Goal: Communication & Community: Share content

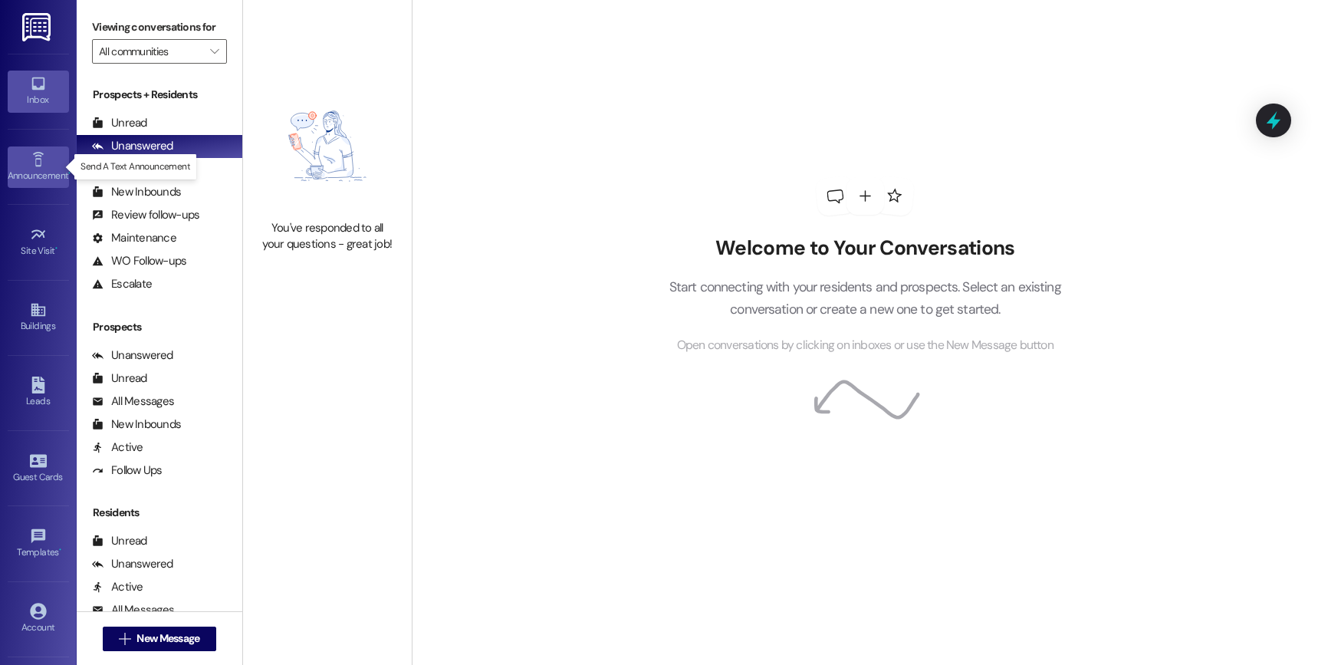
click at [32, 163] on icon at bounding box center [38, 159] width 17 height 17
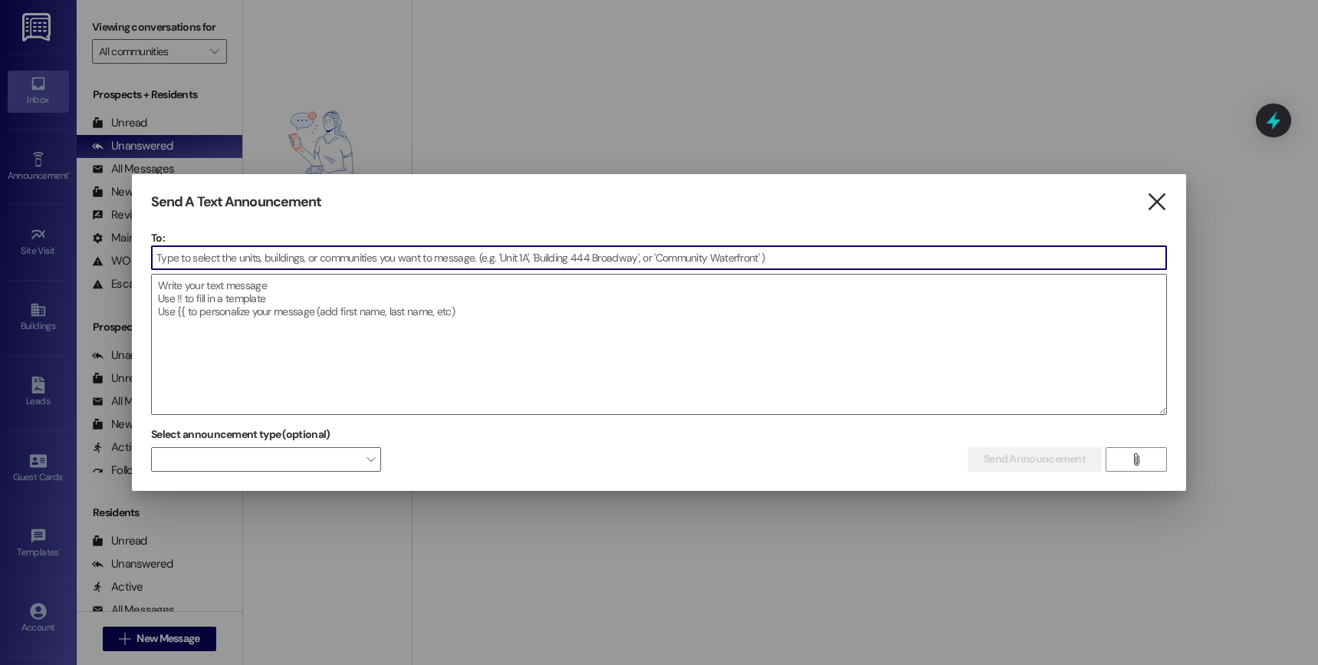
click at [1155, 201] on icon "" at bounding box center [1156, 202] width 21 height 16
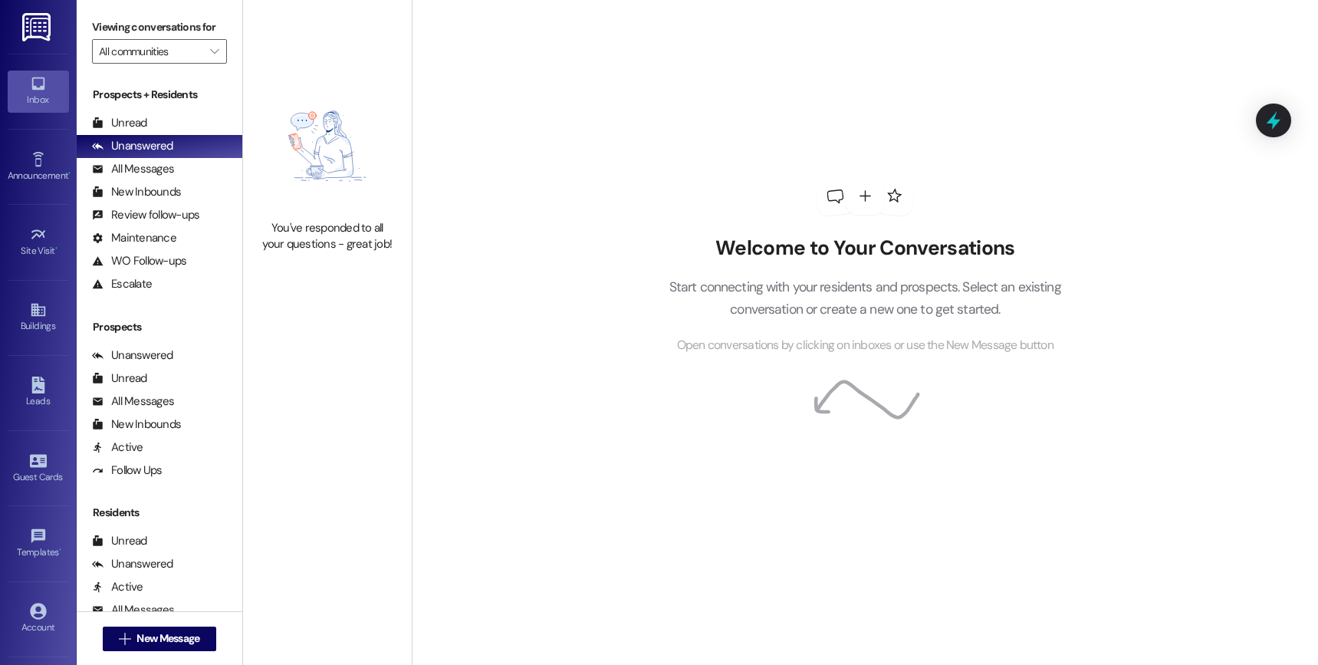
click at [37, 31] on img at bounding box center [37, 27] width 31 height 28
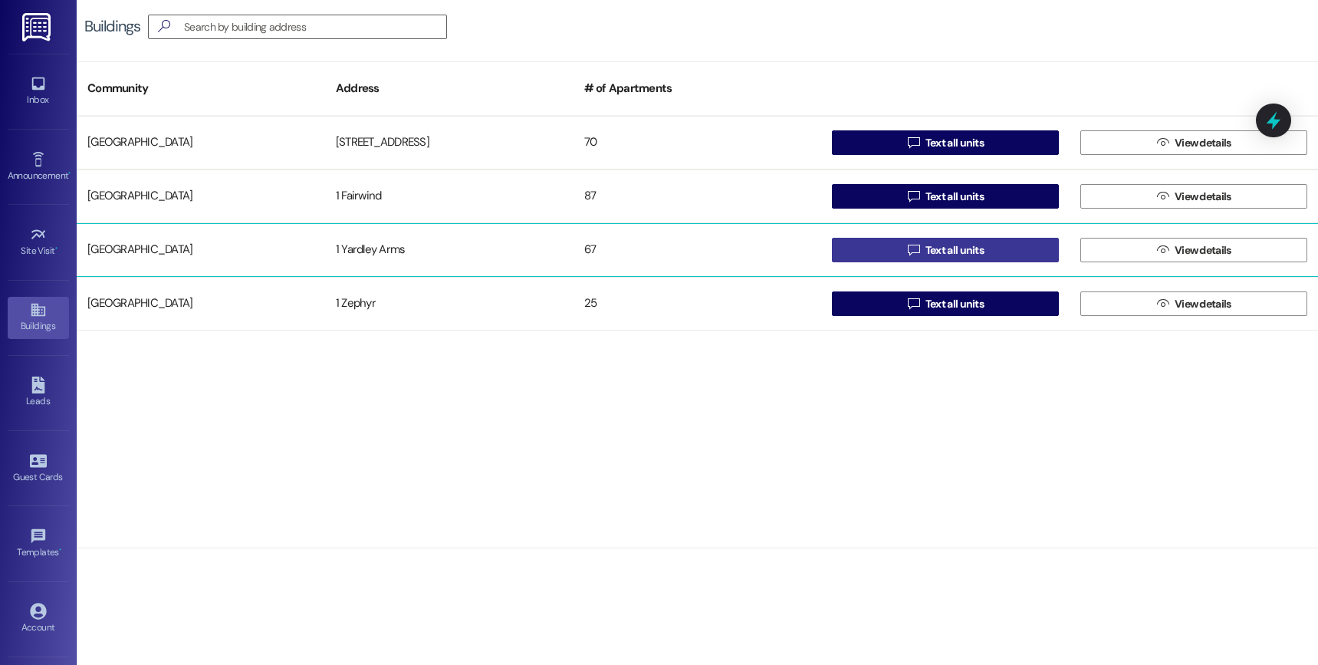
click at [944, 251] on span "Text all units" at bounding box center [954, 250] width 58 height 16
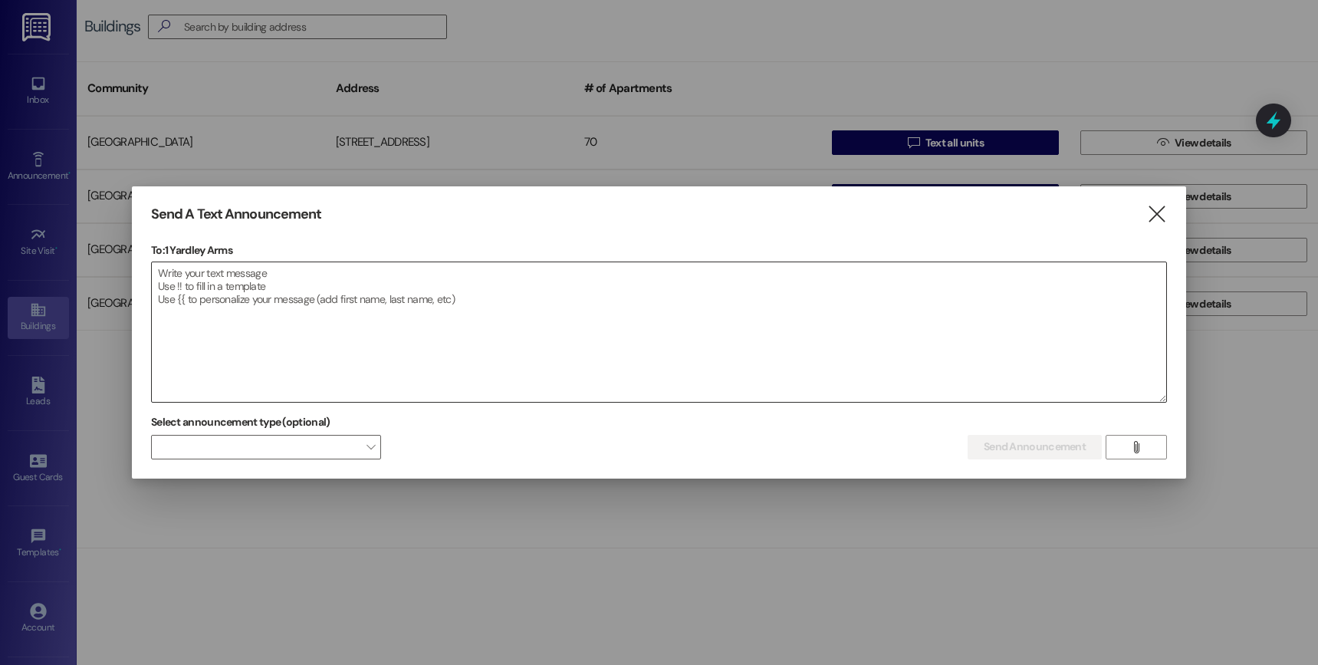
click at [324, 287] on textarea at bounding box center [659, 332] width 1014 height 140
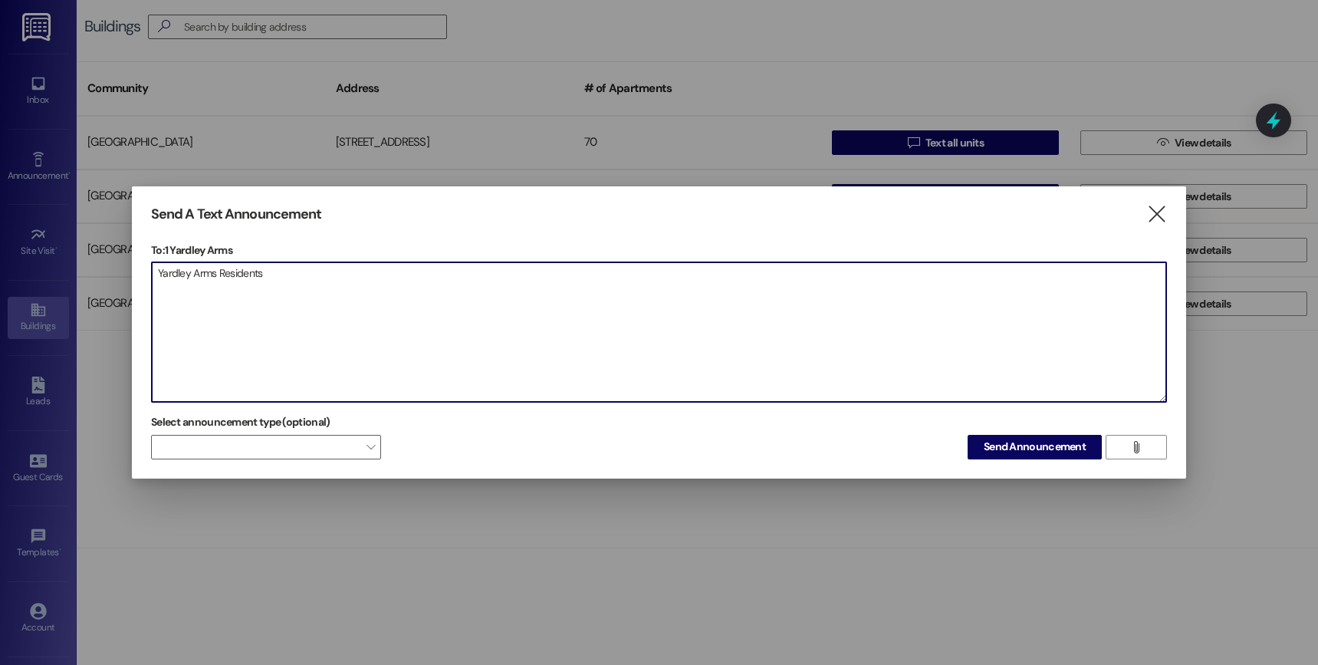
click at [327, 268] on textarea "Yardley Arms Residents" at bounding box center [659, 332] width 1014 height 140
click at [623, 295] on textarea "Yardley Arms Residents, This is a second reminder not to remove anything that i…" at bounding box center [659, 332] width 1014 height 140
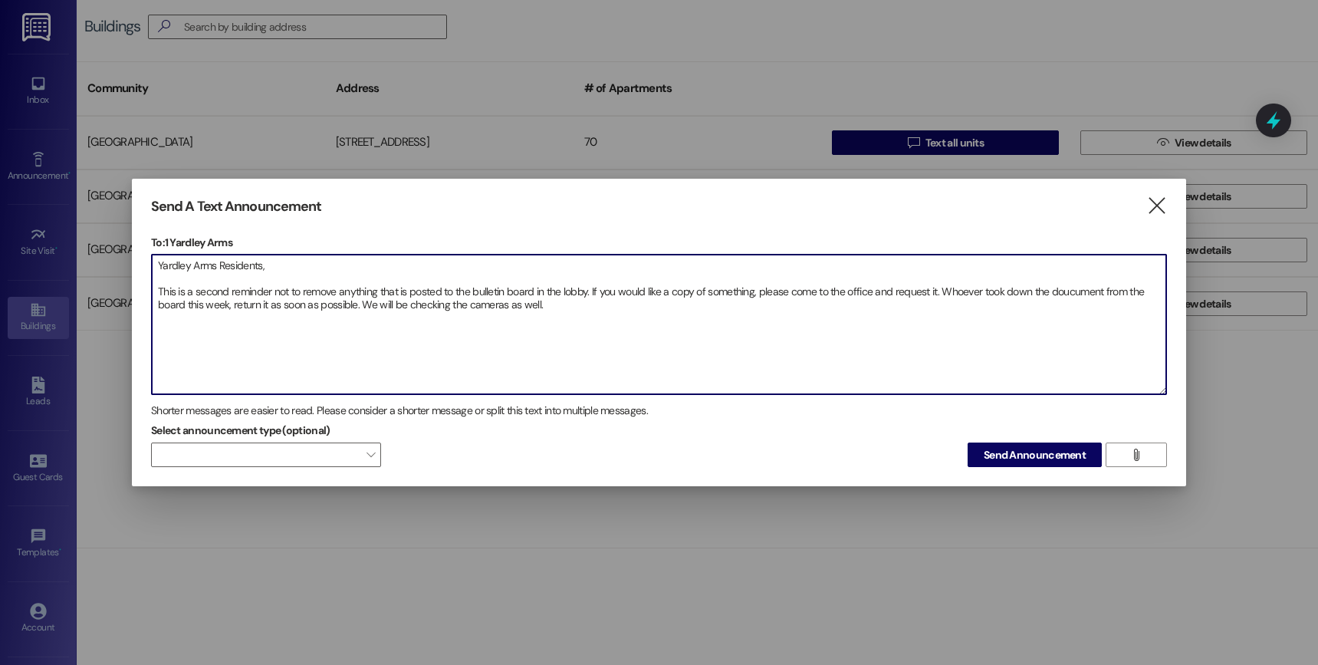
click at [565, 307] on textarea "Yardley Arms Residents, This is a second reminder not to remove anything that i…" at bounding box center [659, 325] width 1014 height 140
drag, startPoint x: 160, startPoint y: 288, endPoint x: 594, endPoint y: 321, distance: 435.2
click at [594, 321] on textarea "Yardley Arms Residents, This is a second reminder not to remove anything that i…" at bounding box center [659, 325] width 1014 height 140
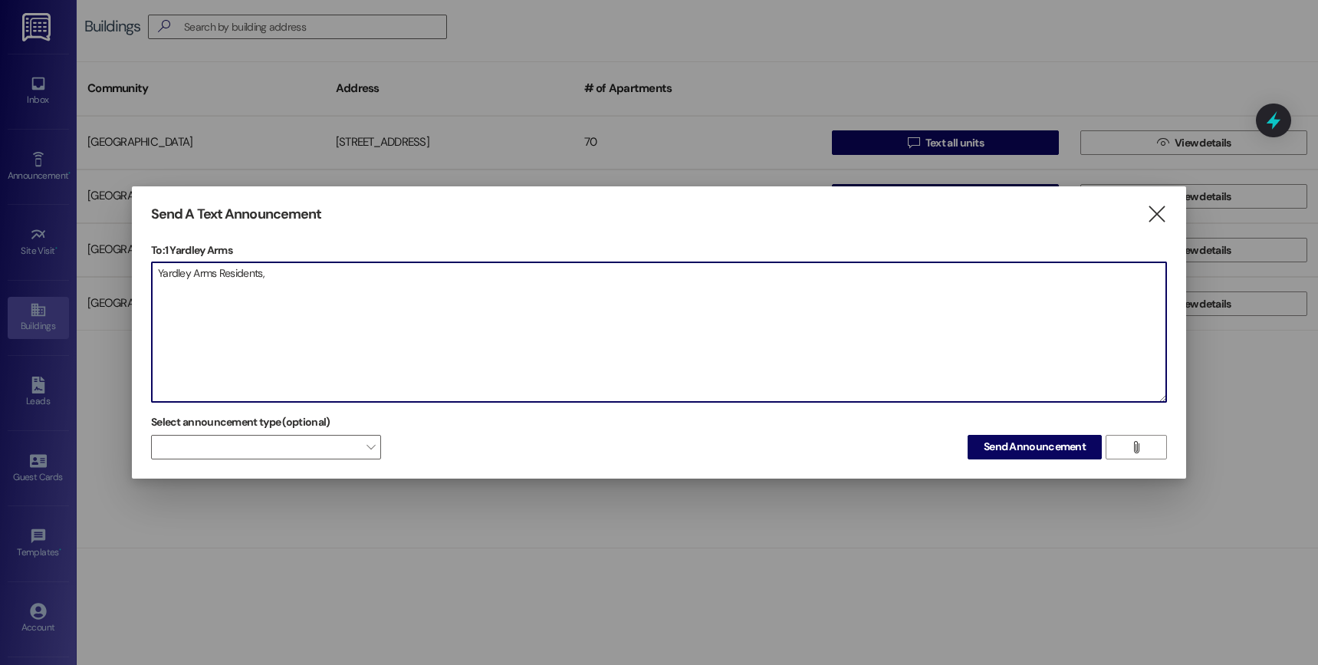
paste textarea "This is a second reminder to please refrain from removing anything posted on th…"
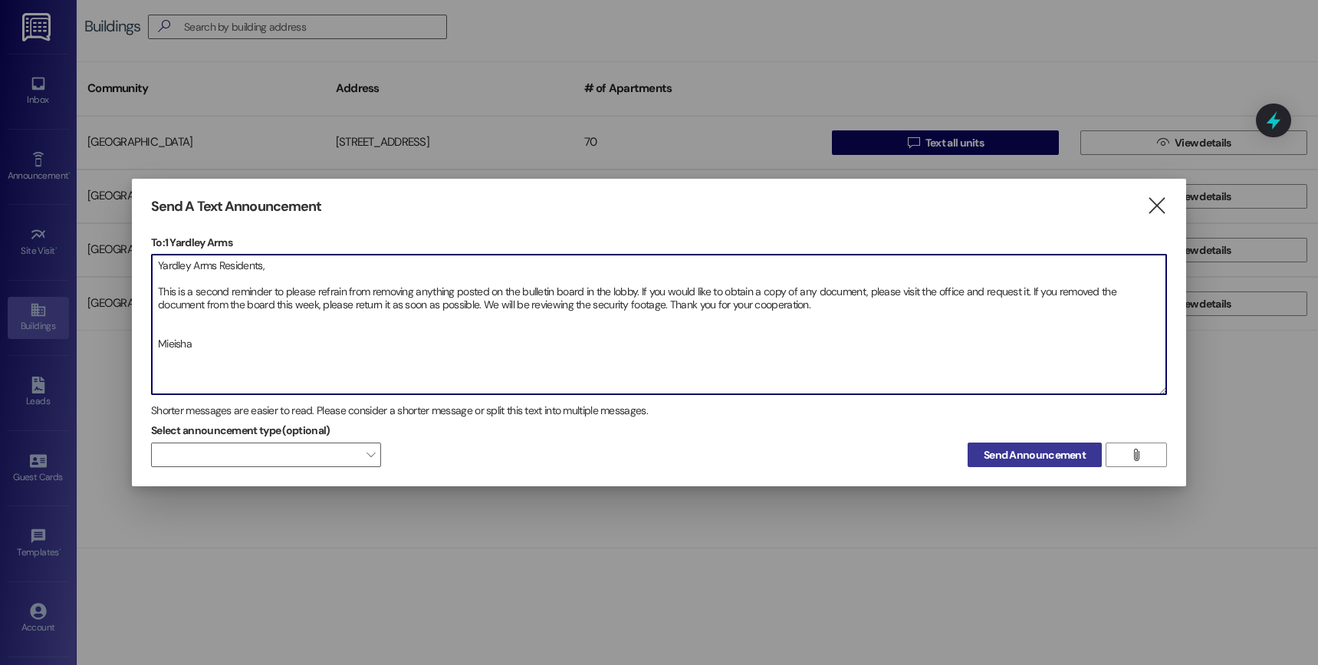
type textarea "Yardley Arms Residents, This is a second reminder to please refrain from removi…"
click at [1060, 456] on span "Send Announcement" at bounding box center [1035, 455] width 102 height 16
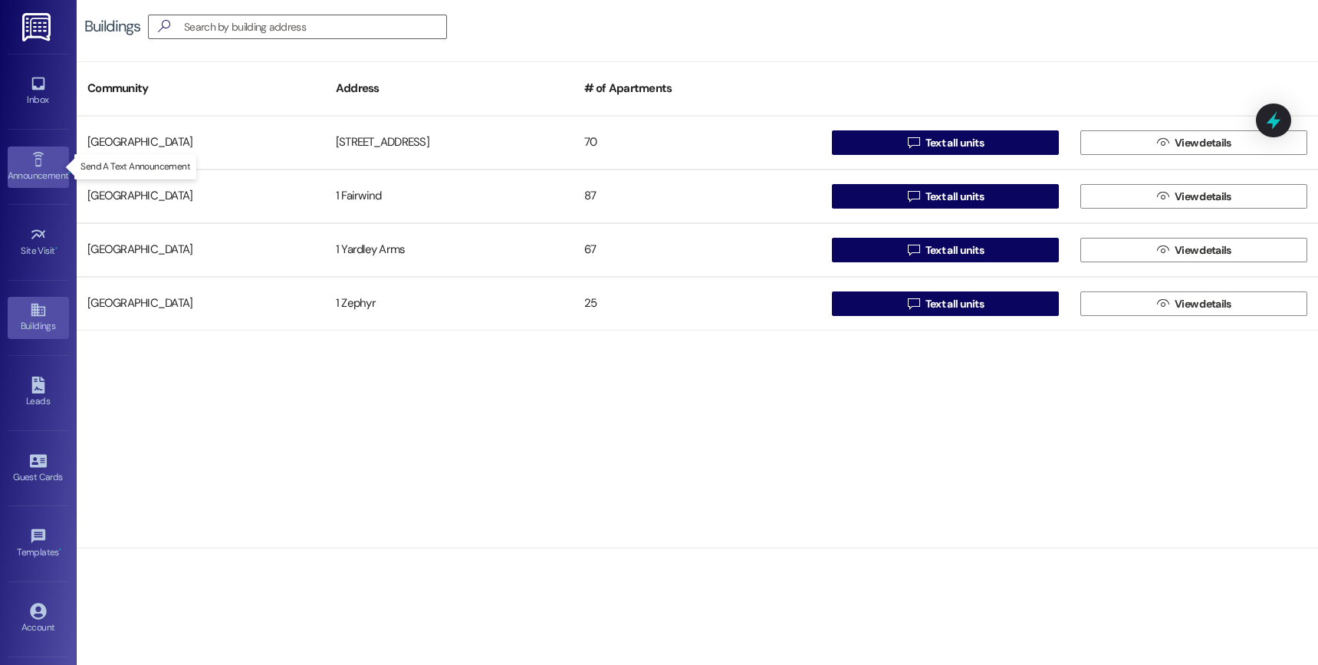
click at [51, 164] on link "Announcement •" at bounding box center [38, 166] width 61 height 41
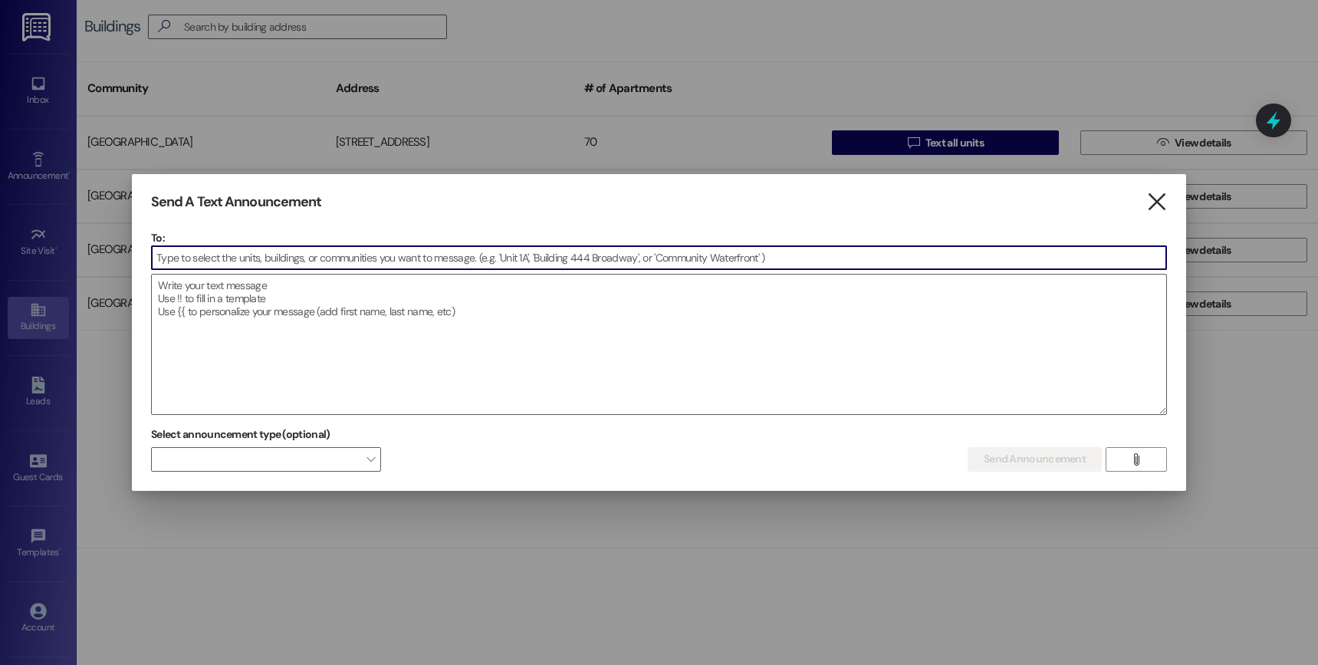
click at [1163, 202] on icon "" at bounding box center [1156, 202] width 21 height 16
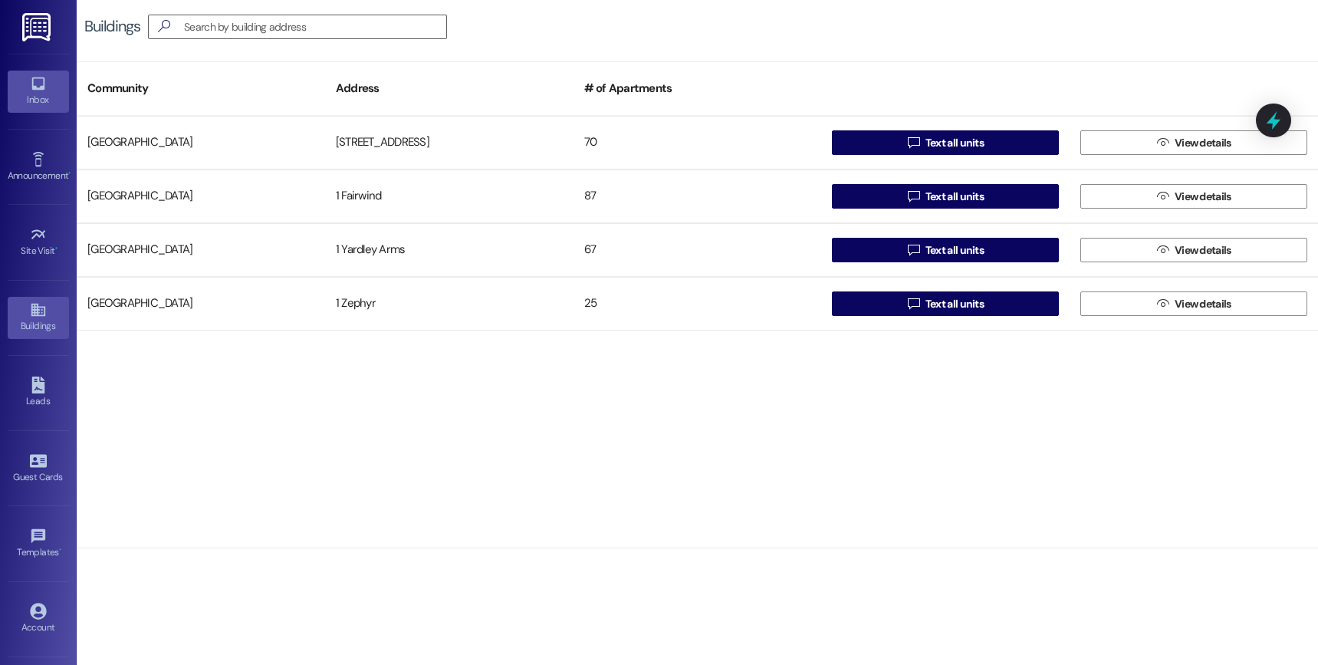
click at [32, 81] on icon at bounding box center [38, 83] width 17 height 17
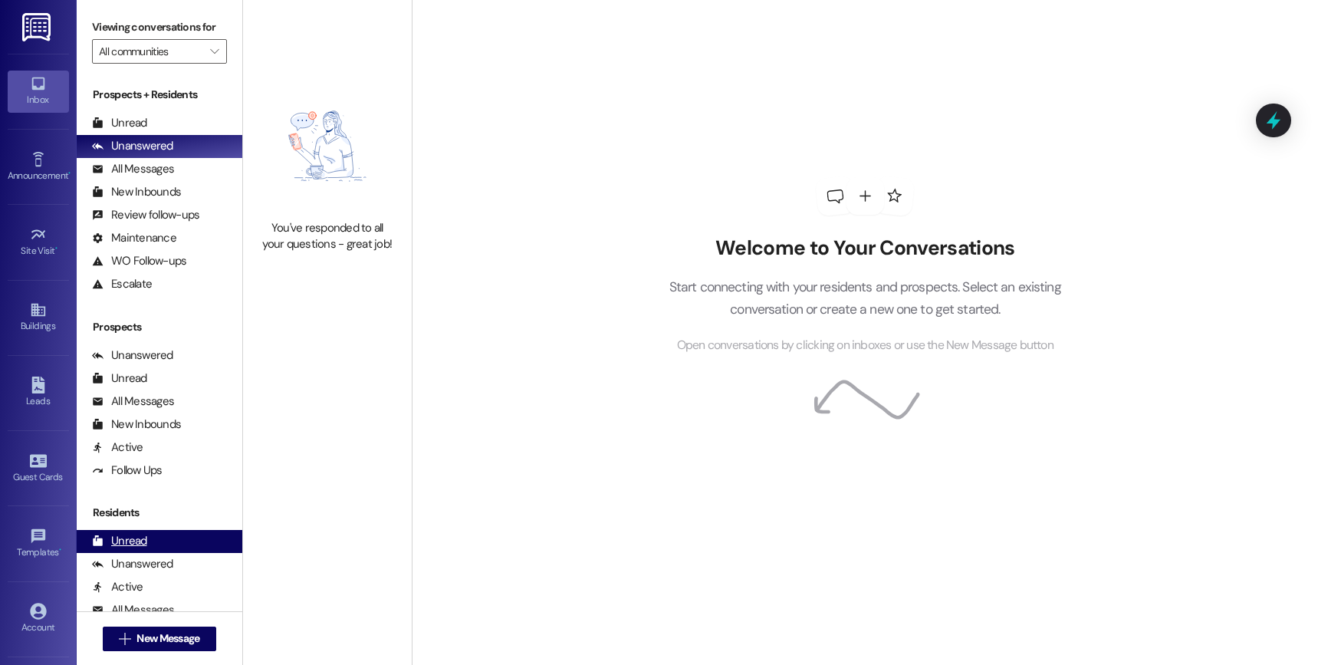
scroll to position [150, 0]
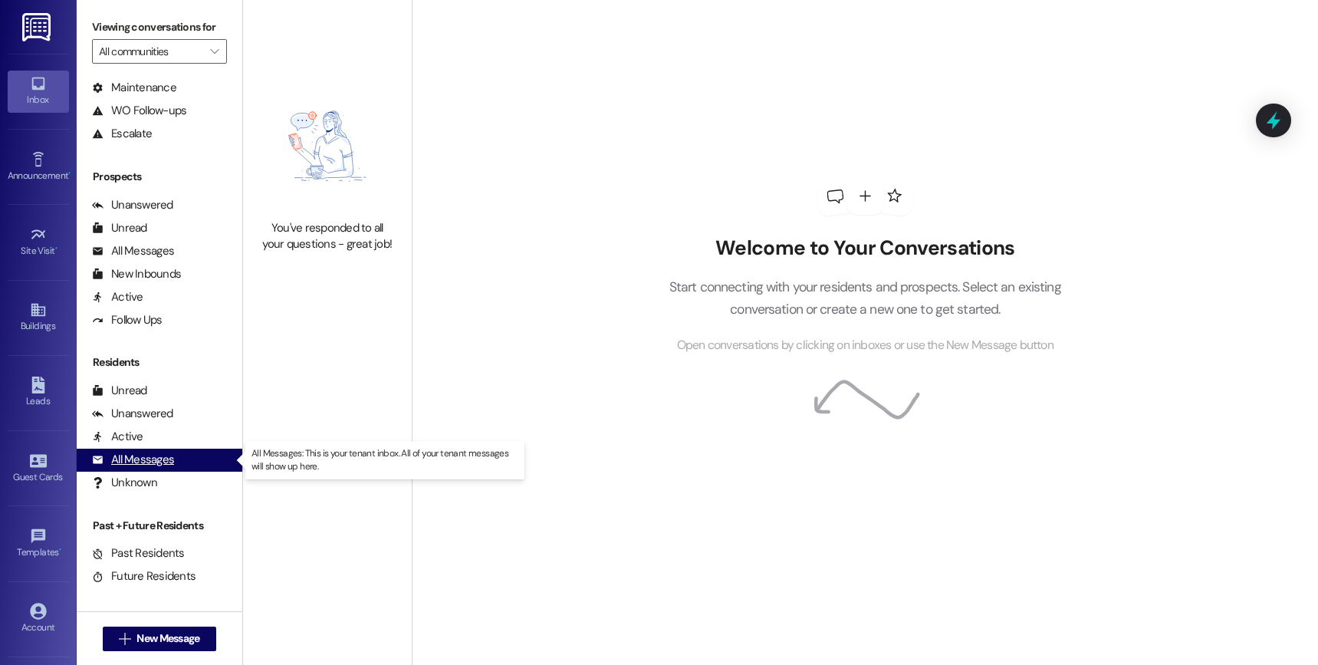
click at [144, 453] on div "All Messages" at bounding box center [133, 460] width 82 height 16
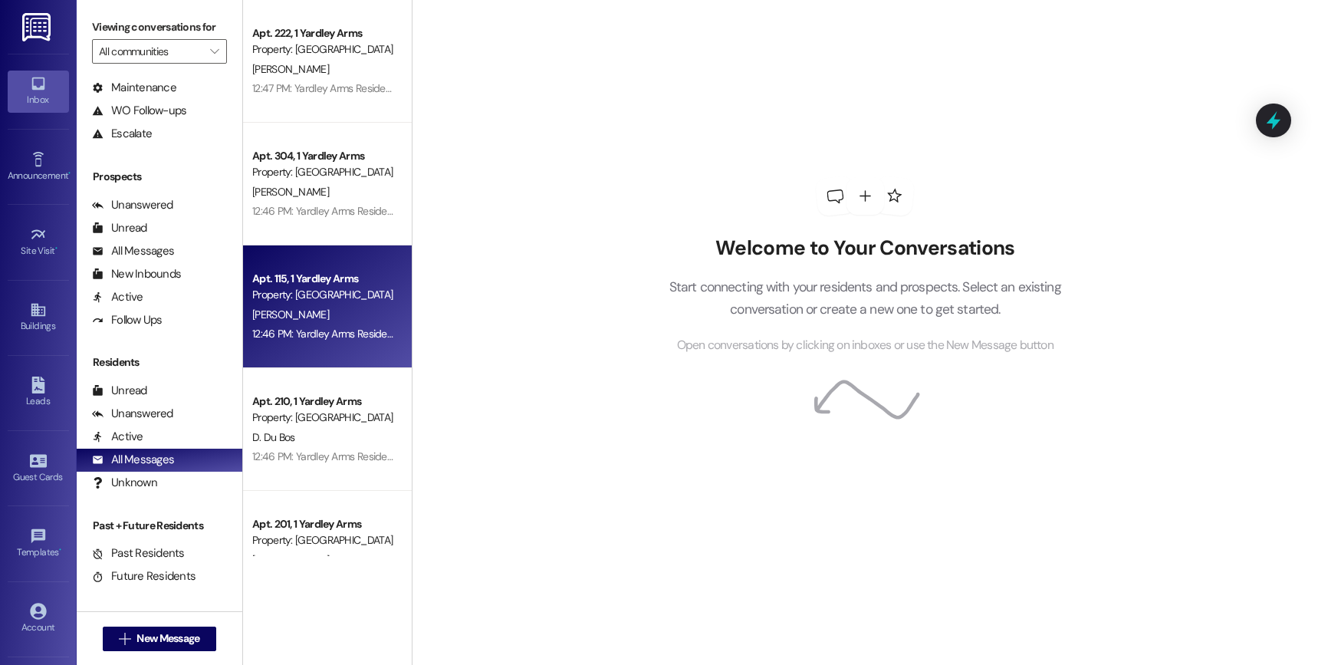
click at [317, 294] on div "Property: [GEOGRAPHIC_DATA]" at bounding box center [323, 295] width 142 height 16
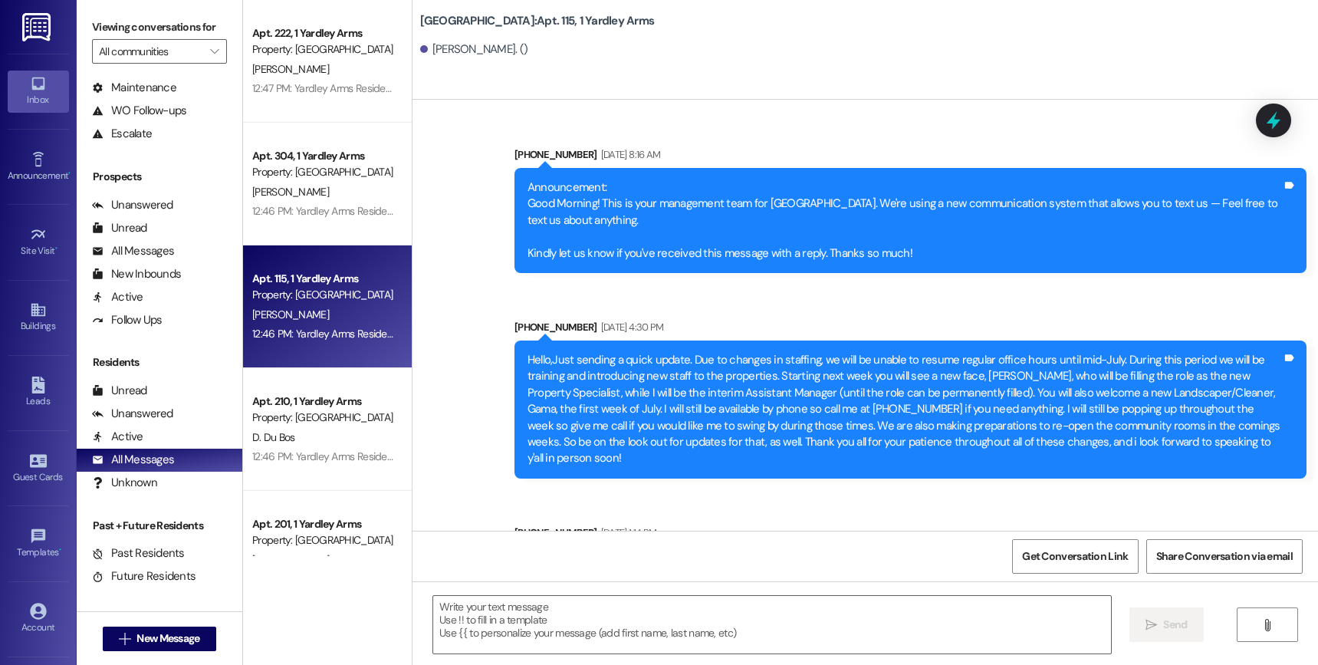
scroll to position [8917, 0]
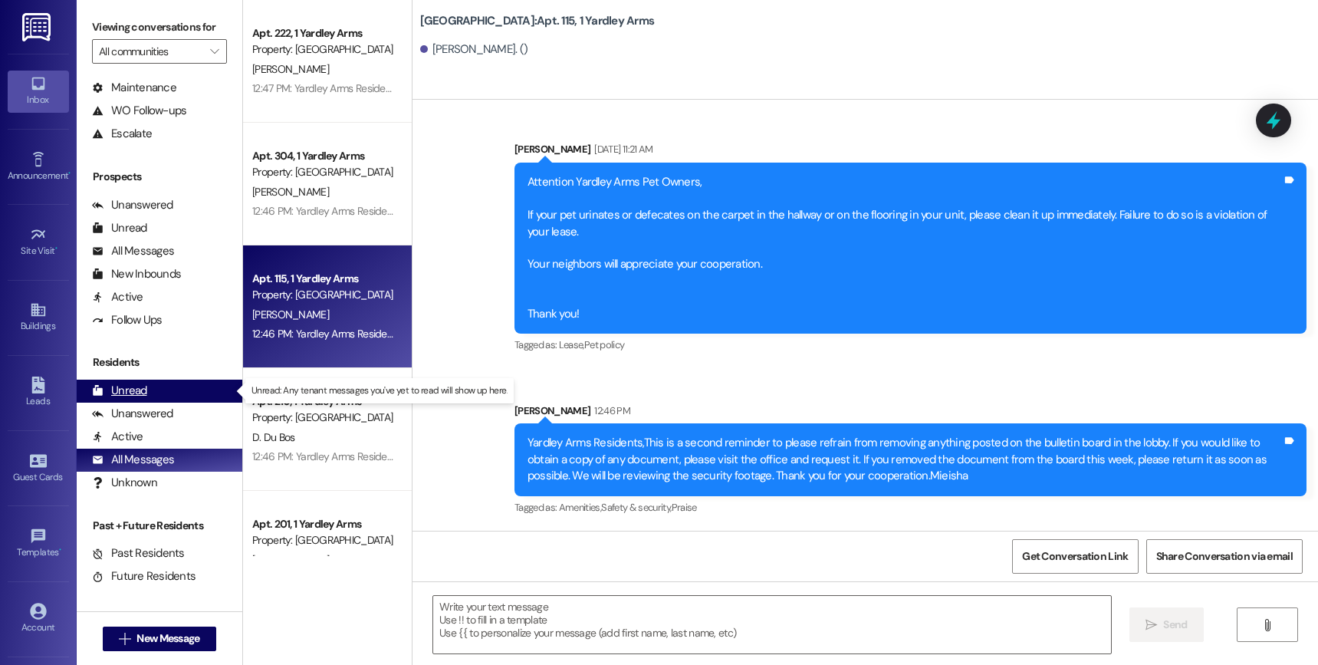
click at [141, 395] on div "Unread" at bounding box center [119, 391] width 55 height 16
